Goal: Information Seeking & Learning: Check status

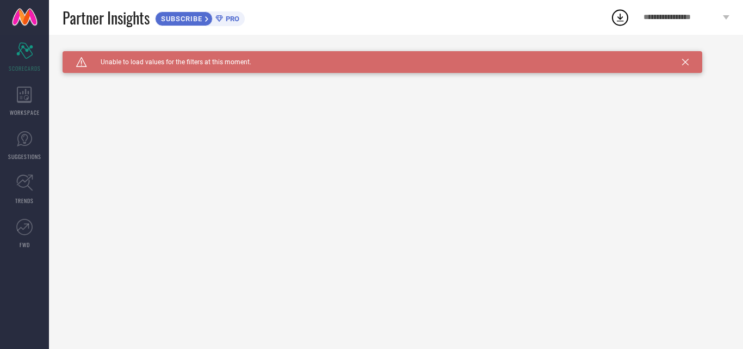
click at [218, 66] on div "Caution Created with Sketch. Unable to load values for the filters at this mome…" at bounding box center [163, 62] width 175 height 10
click at [685, 61] on icon at bounding box center [685, 62] width 7 height 7
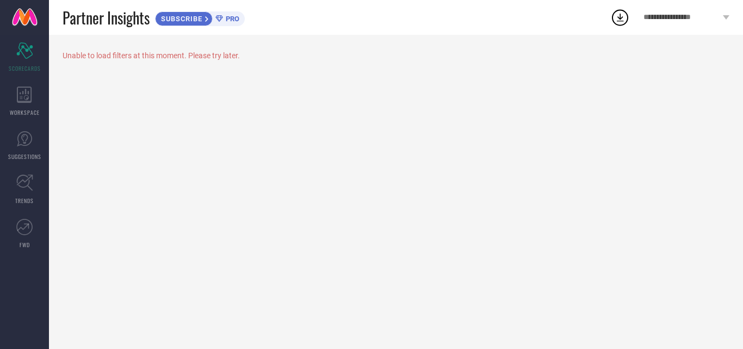
click at [614, 14] on circle at bounding box center [620, 17] width 15 height 15
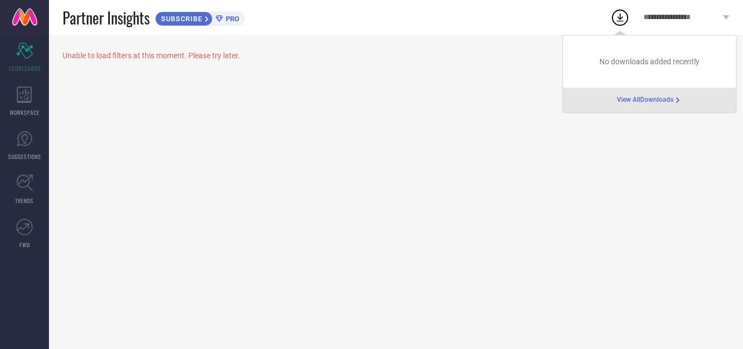
click at [638, 103] on span "View All Downloads" at bounding box center [645, 100] width 57 height 9
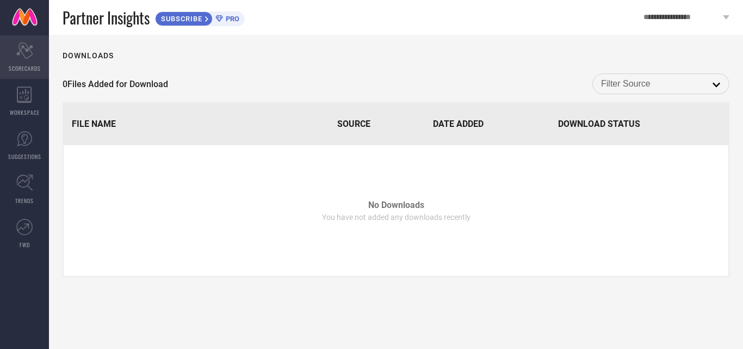
click at [30, 63] on div "Scorecard SCORECARDS" at bounding box center [24, 57] width 49 height 44
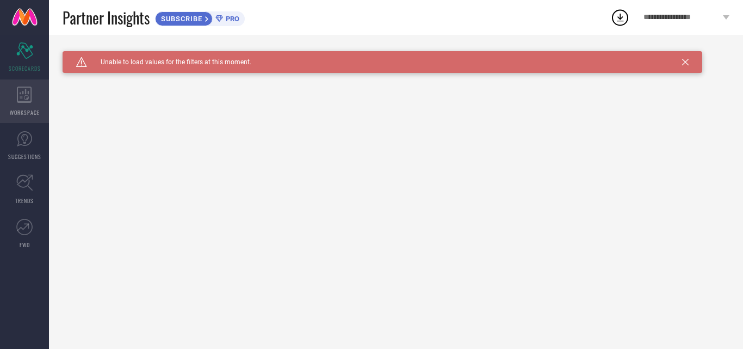
click at [27, 103] on div "WORKSPACE" at bounding box center [24, 101] width 49 height 44
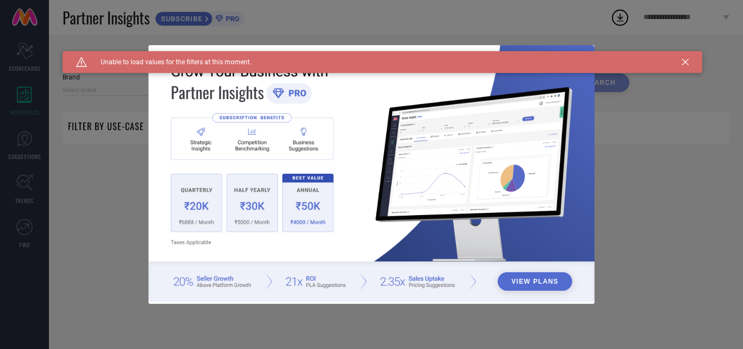
type input "1 STOP FASHION"
type input "All"
click at [33, 140] on div "View Plans" at bounding box center [371, 174] width 743 height 349
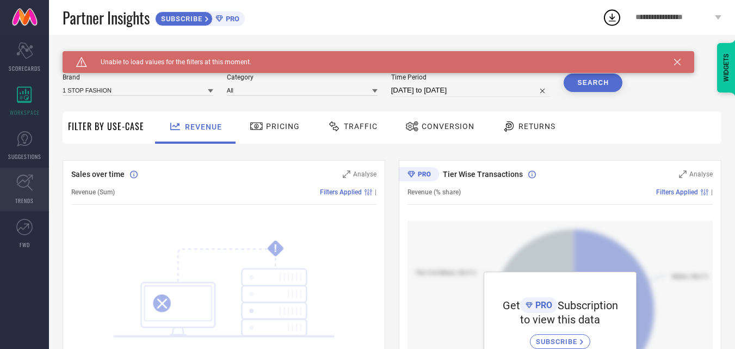
click at [29, 187] on icon at bounding box center [24, 183] width 16 height 16
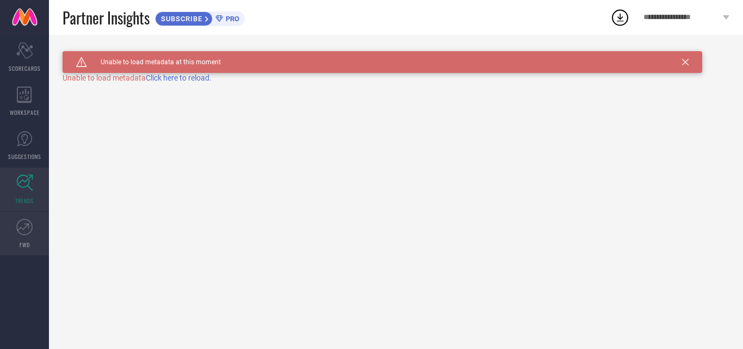
click at [28, 228] on icon at bounding box center [26, 225] width 5 height 5
